Goal: Check status: Check status

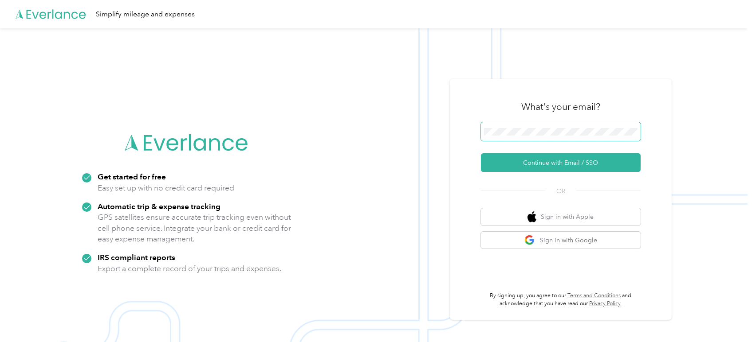
click at [514, 126] on span at bounding box center [561, 131] width 160 height 19
click at [535, 159] on button "Continue with Email / SSO" at bounding box center [561, 162] width 160 height 19
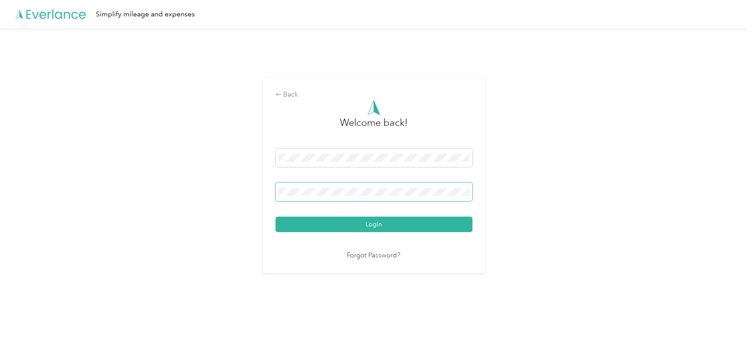
click at [275, 217] on button "Login" at bounding box center [373, 225] width 197 height 16
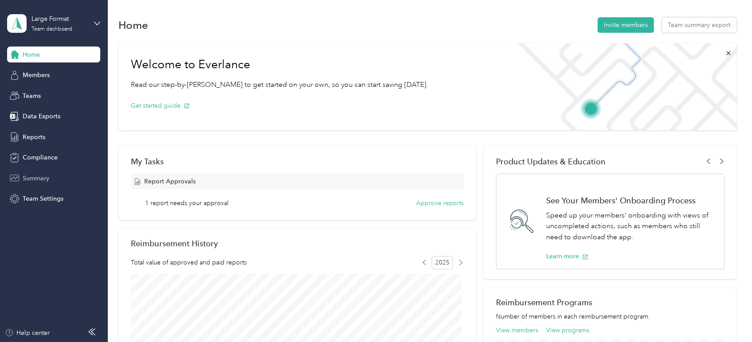
click at [62, 177] on div "Summary" at bounding box center [53, 178] width 93 height 16
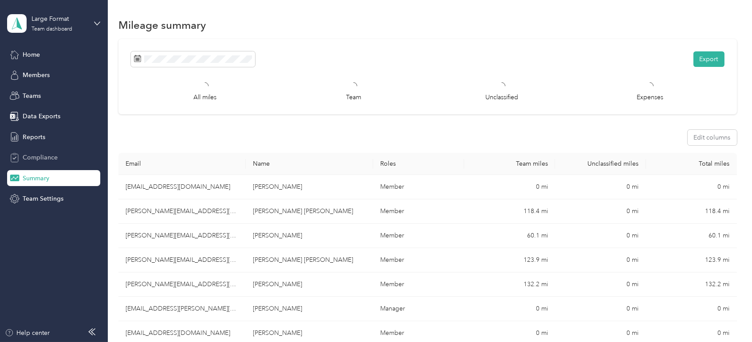
click at [38, 157] on span "Compliance" at bounding box center [40, 157] width 35 height 9
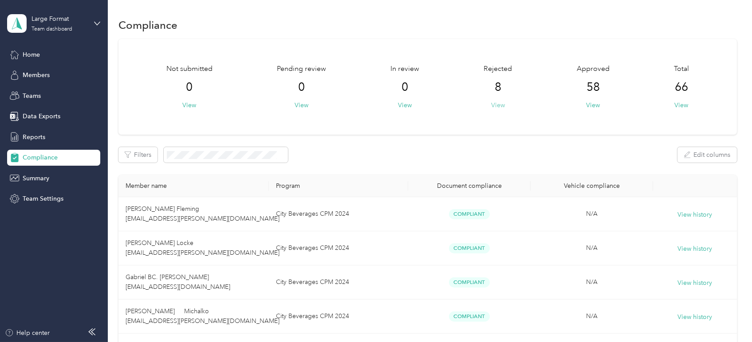
click at [495, 108] on button "View" at bounding box center [498, 105] width 14 height 9
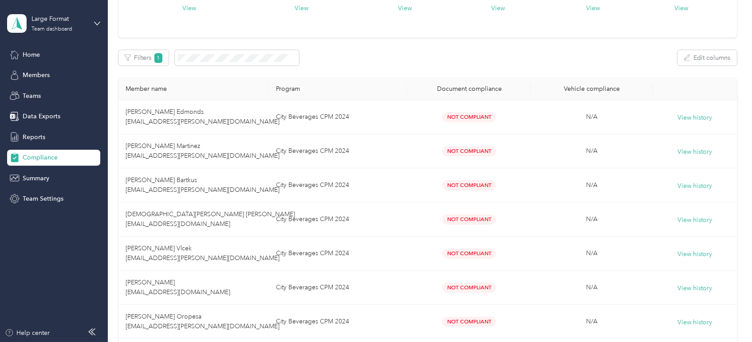
scroll to position [98, 0]
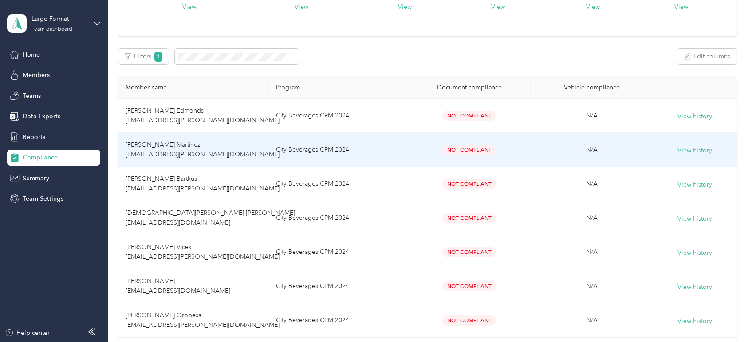
click at [465, 148] on span "Not Compliant" at bounding box center [469, 150] width 54 height 10
drag, startPoint x: 446, startPoint y: 147, endPoint x: 495, endPoint y: 150, distance: 49.3
click at [495, 150] on div "Not Compliant" at bounding box center [469, 150] width 108 height 10
click at [490, 153] on span "Not Compliant" at bounding box center [469, 150] width 54 height 10
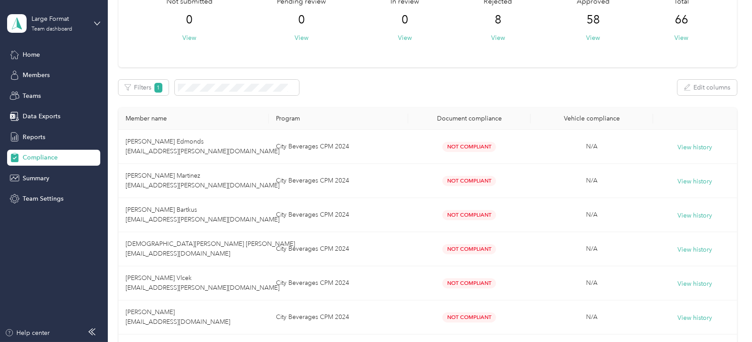
scroll to position [50, 0]
